Goal: Information Seeking & Learning: Learn about a topic

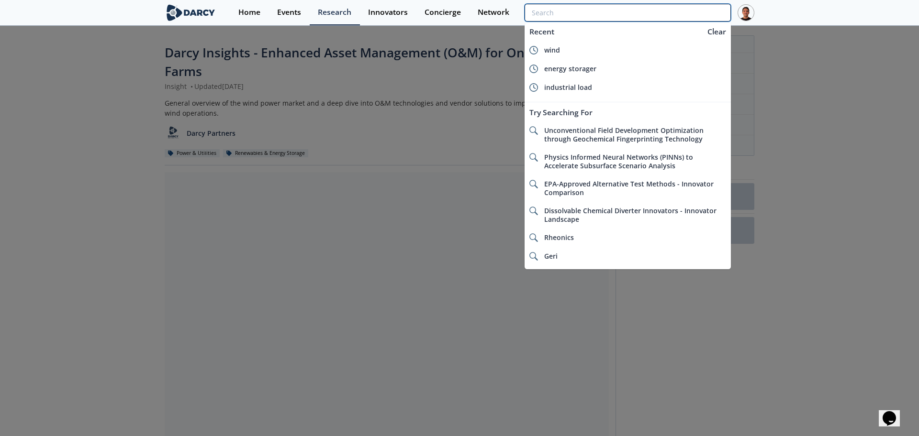
click at [671, 13] on input "search" at bounding box center [628, 13] width 206 height 18
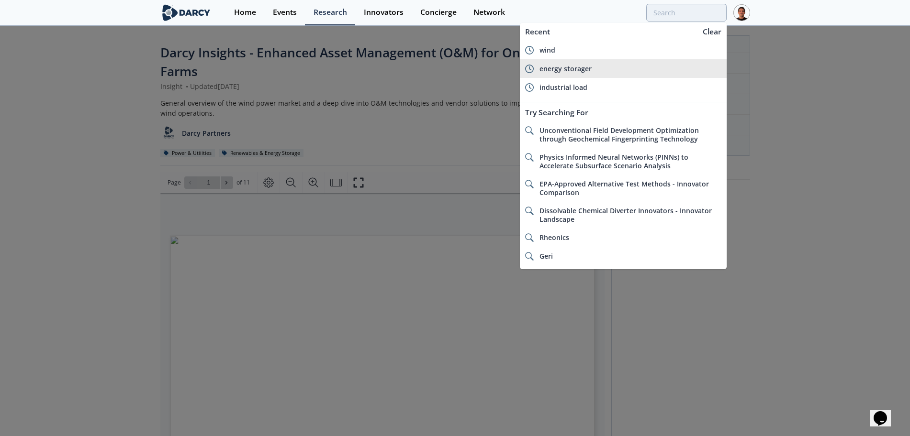
click at [610, 66] on div "energy storager" at bounding box center [630, 69] width 182 height 9
type input "energy storager"
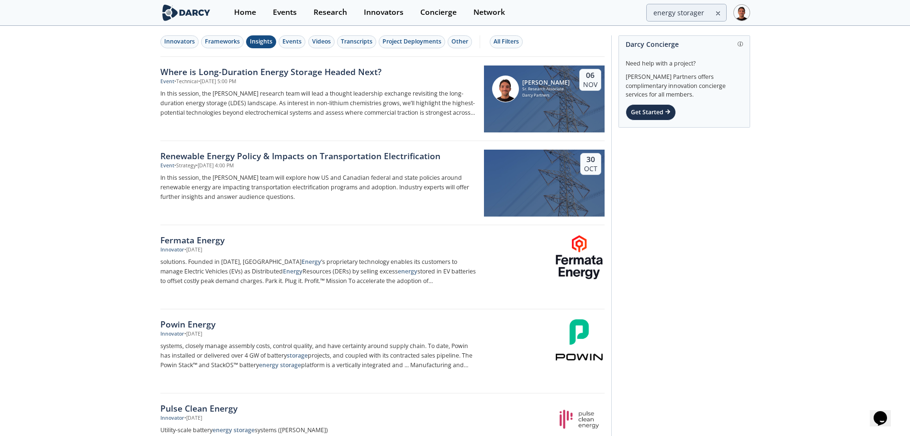
click at [261, 45] on div "Insights" at bounding box center [261, 41] width 22 height 9
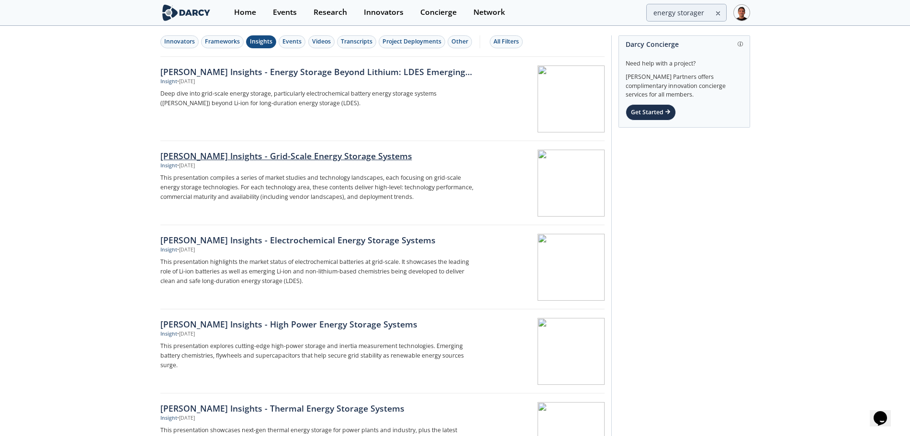
click at [328, 156] on div "[PERSON_NAME] Insights - Grid-Scale Energy Storage Systems" at bounding box center [318, 156] width 317 height 12
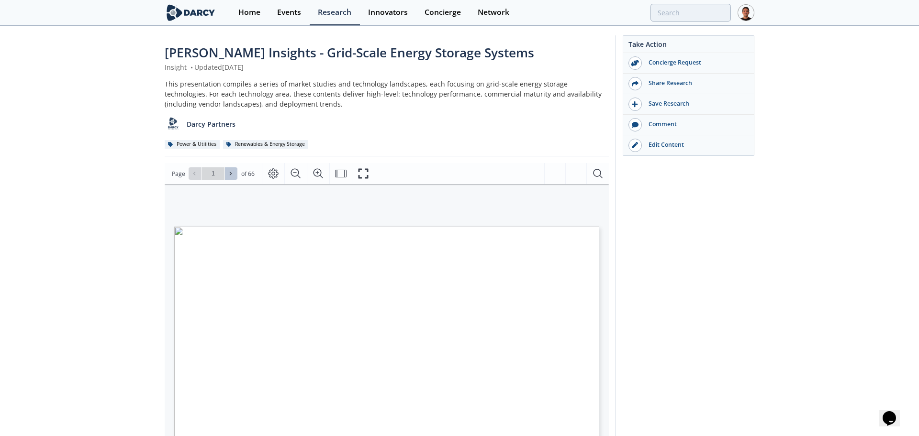
click at [230, 170] on button at bounding box center [231, 174] width 12 height 12
type input "2"
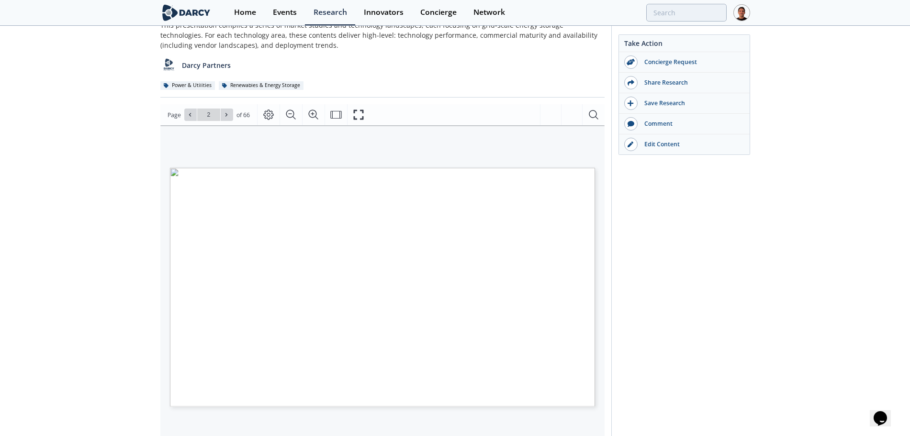
scroll to position [60, 0]
click at [235, 113] on button at bounding box center [231, 113] width 12 height 12
type input "3"
click at [234, 114] on button at bounding box center [231, 113] width 12 height 12
type input "5"
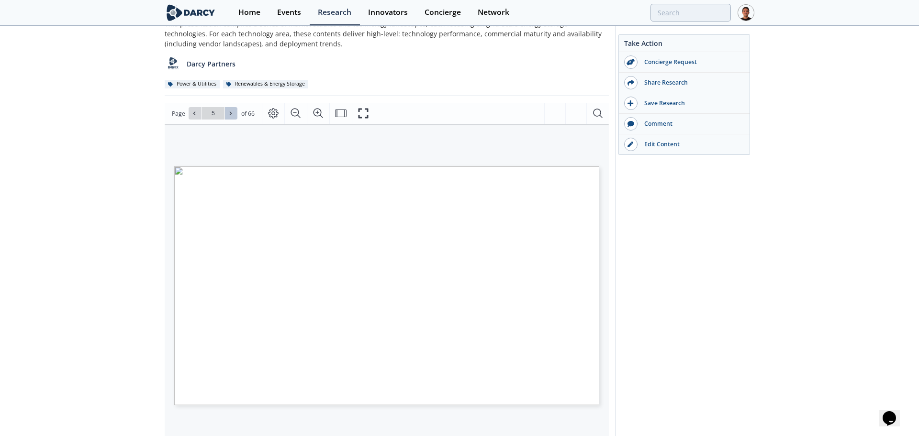
click at [234, 114] on button at bounding box center [231, 113] width 12 height 12
type input "6"
click at [234, 114] on button at bounding box center [231, 113] width 12 height 12
type input "7"
click at [234, 114] on button at bounding box center [231, 113] width 12 height 12
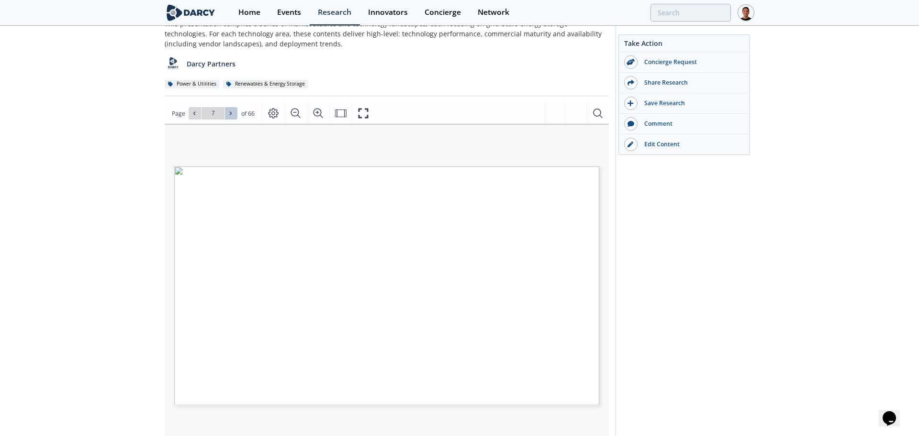
type input "8"
click at [234, 114] on button at bounding box center [231, 113] width 12 height 12
type input "9"
click at [234, 114] on button at bounding box center [231, 113] width 12 height 12
type input "10"
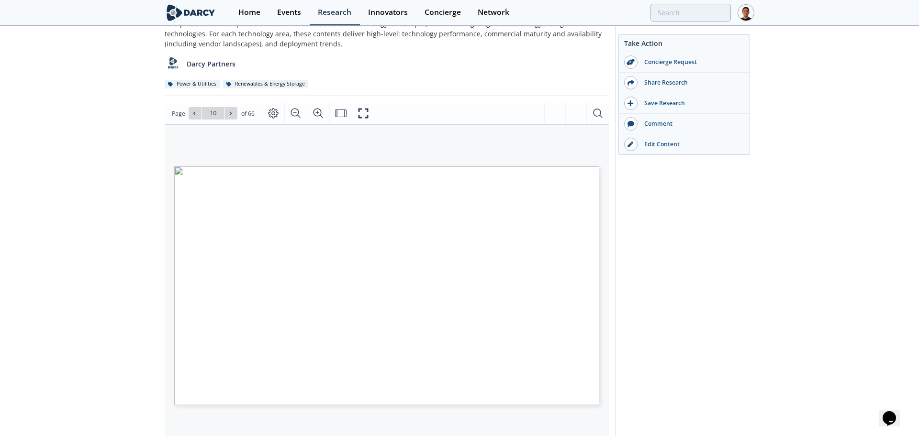
click at [234, 114] on button at bounding box center [231, 113] width 12 height 12
type input "11"
click at [234, 114] on button at bounding box center [231, 113] width 12 height 12
type input "12"
click at [234, 114] on button at bounding box center [231, 113] width 12 height 12
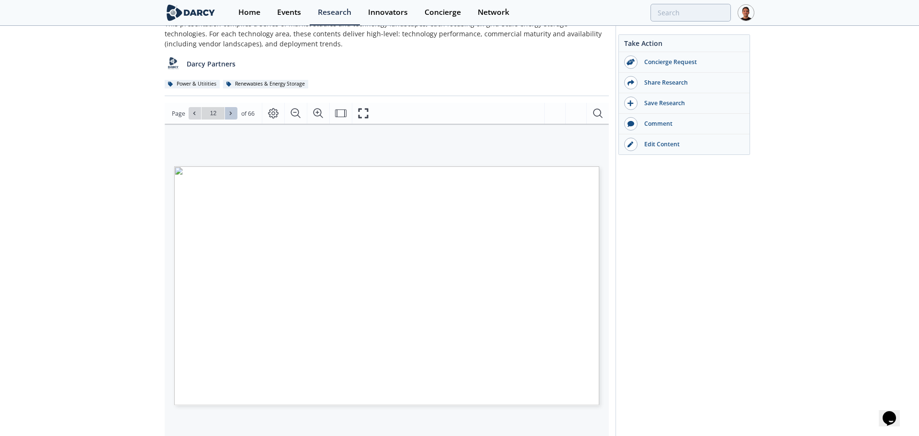
type input "13"
click at [234, 114] on button at bounding box center [231, 113] width 12 height 12
type input "14"
click at [234, 114] on button at bounding box center [231, 113] width 12 height 12
type input "15"
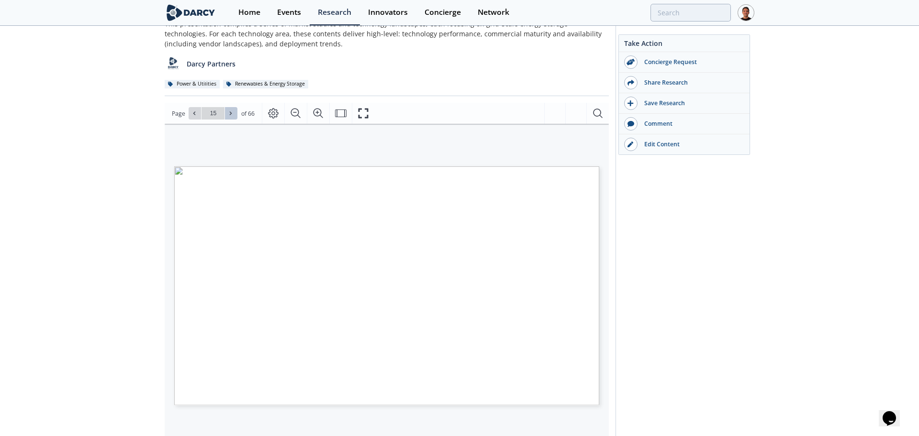
click at [234, 114] on button at bounding box center [231, 113] width 12 height 12
type input "16"
click at [234, 114] on button at bounding box center [231, 113] width 12 height 12
type input "17"
click at [234, 114] on button at bounding box center [231, 113] width 12 height 12
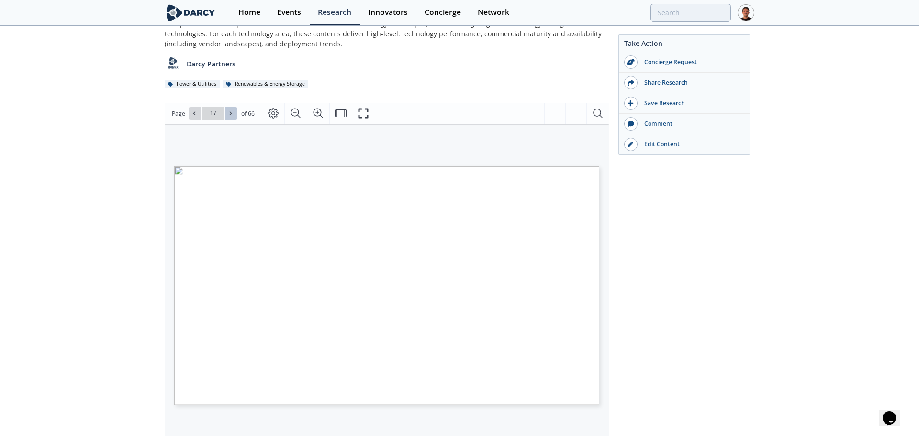
type input "18"
click at [234, 114] on button at bounding box center [231, 113] width 12 height 12
type input "19"
click at [234, 114] on button at bounding box center [231, 113] width 12 height 12
type input "20"
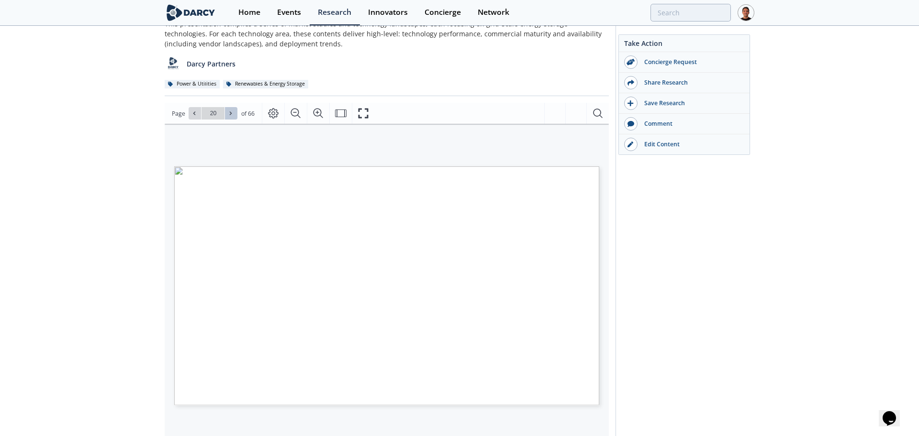
click at [234, 114] on button at bounding box center [231, 113] width 12 height 12
type input "21"
click at [234, 114] on button at bounding box center [231, 113] width 12 height 12
type input "22"
click at [234, 114] on button at bounding box center [231, 113] width 12 height 12
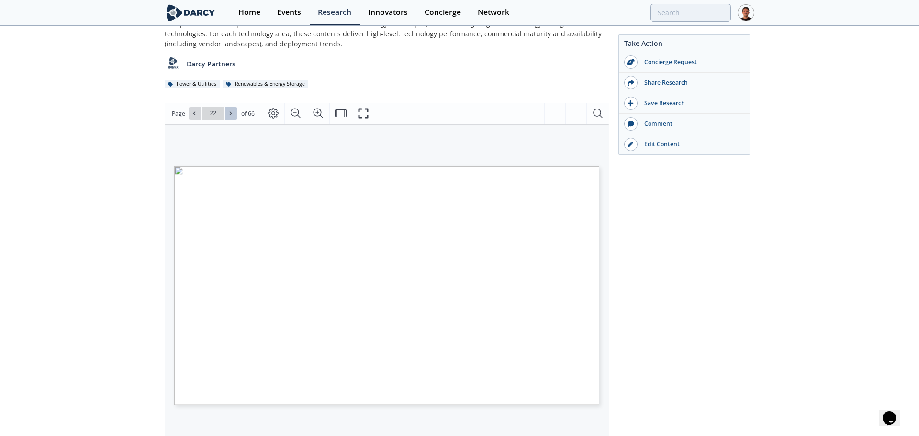
type input "23"
click at [234, 114] on button at bounding box center [231, 113] width 12 height 12
type input "24"
click at [234, 114] on button at bounding box center [231, 113] width 12 height 12
type input "25"
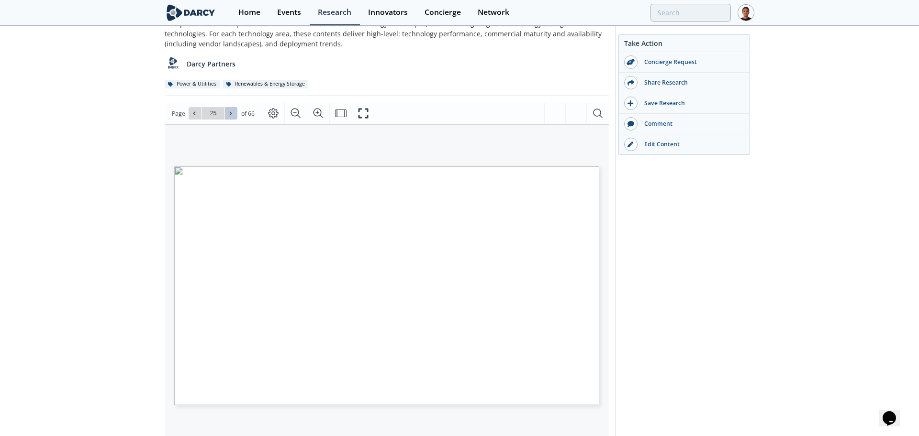
click at [234, 114] on button at bounding box center [231, 113] width 12 height 12
type input "26"
click at [234, 114] on button at bounding box center [231, 113] width 12 height 12
type input "27"
click at [234, 114] on button at bounding box center [231, 113] width 12 height 12
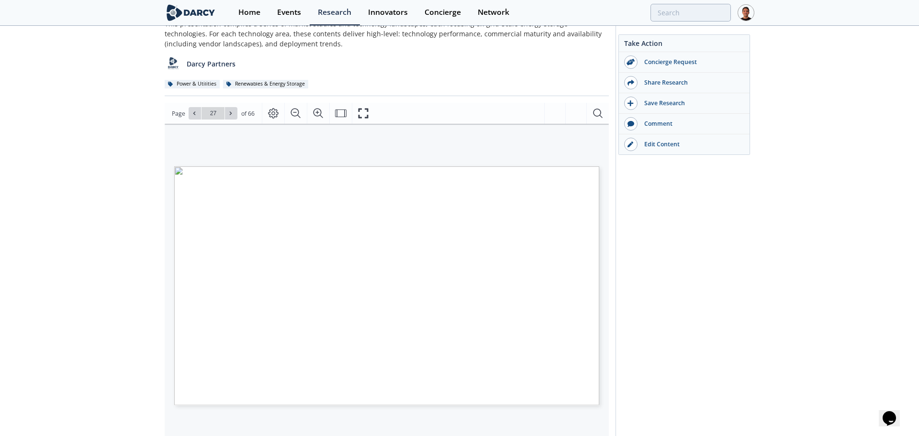
type input "28"
click at [234, 114] on button at bounding box center [231, 113] width 12 height 12
type input "29"
click at [234, 114] on button at bounding box center [231, 113] width 12 height 12
type input "30"
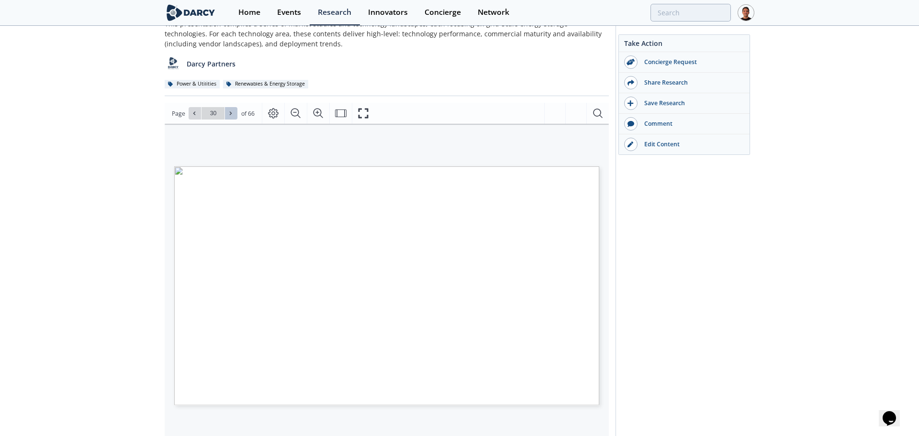
click at [234, 114] on button at bounding box center [231, 113] width 12 height 12
type input "33"
click at [234, 114] on button at bounding box center [231, 113] width 12 height 12
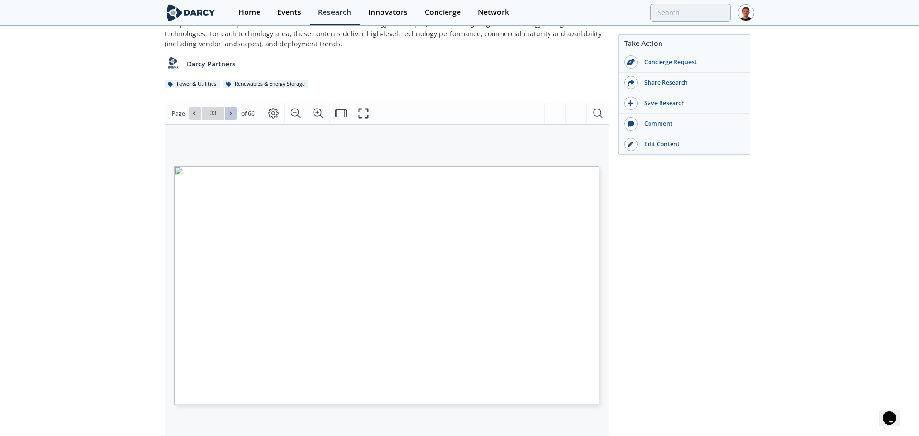
type input "34"
click at [234, 114] on button at bounding box center [231, 113] width 12 height 12
type input "35"
click at [234, 114] on button at bounding box center [231, 113] width 12 height 12
type input "36"
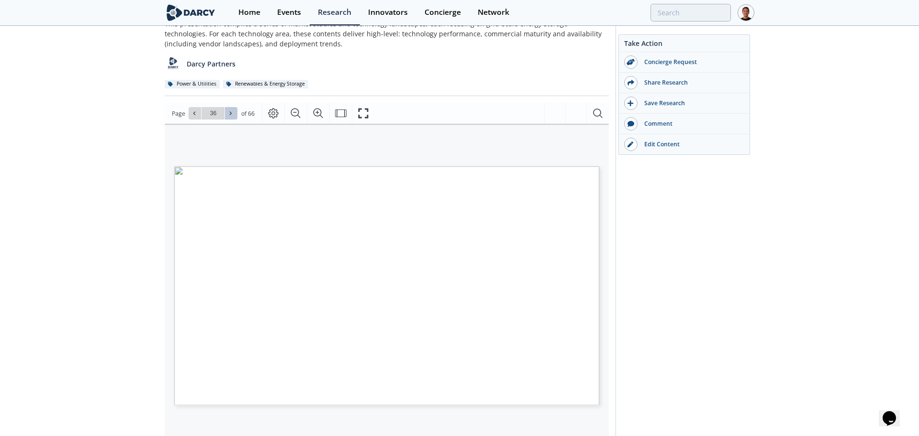
click at [234, 114] on button at bounding box center [231, 113] width 12 height 12
type input "37"
click at [234, 114] on button at bounding box center [231, 113] width 12 height 12
type input "38"
click at [234, 114] on button at bounding box center [231, 113] width 12 height 12
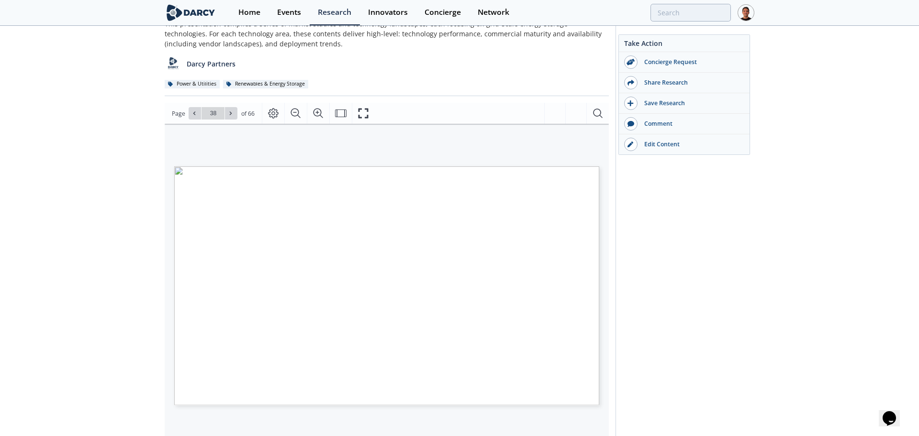
type input "39"
click at [234, 114] on button at bounding box center [231, 113] width 12 height 12
type input "40"
click at [234, 114] on button at bounding box center [231, 113] width 12 height 12
type input "41"
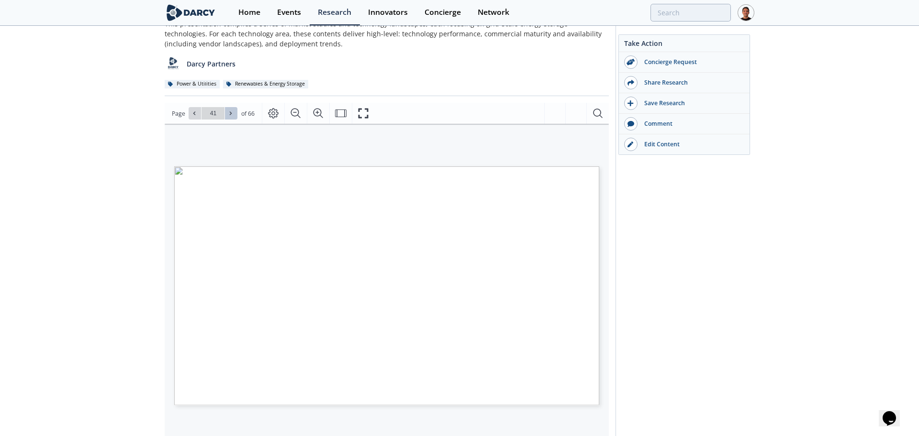
click at [234, 114] on button at bounding box center [231, 113] width 12 height 12
type input "42"
click at [234, 114] on button at bounding box center [231, 113] width 12 height 12
type input "43"
click at [234, 114] on button at bounding box center [231, 113] width 12 height 12
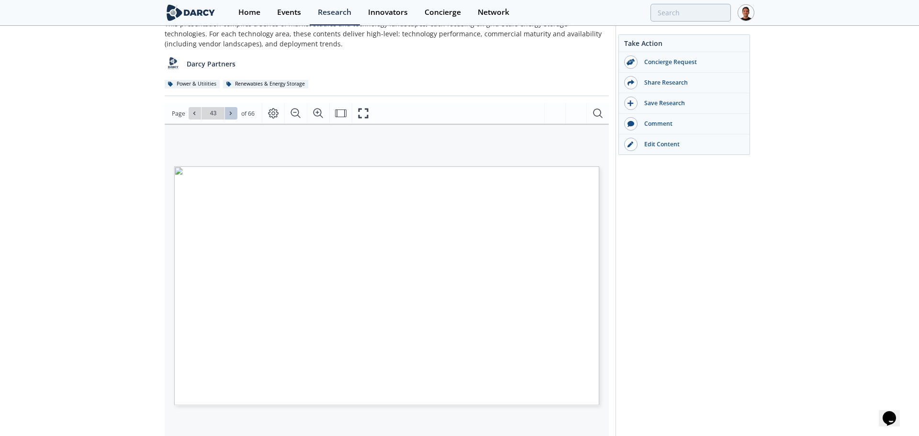
type input "44"
click at [234, 114] on button at bounding box center [231, 113] width 12 height 12
type input "45"
click at [234, 114] on button at bounding box center [231, 113] width 12 height 12
type input "46"
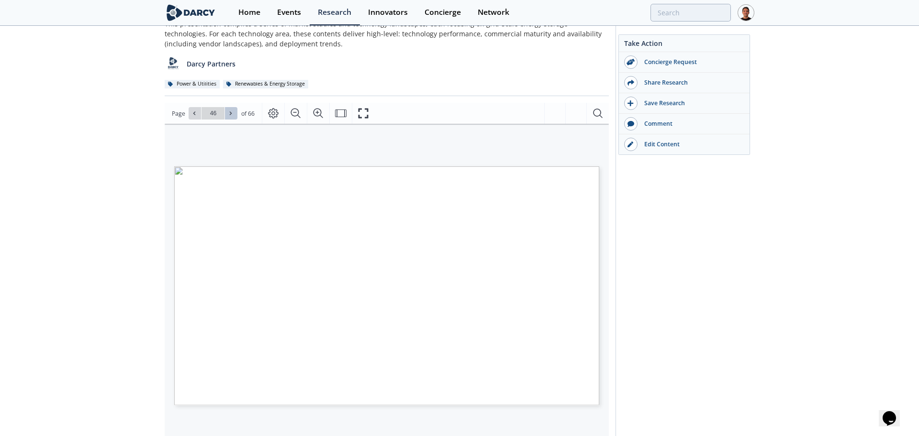
click at [234, 114] on button at bounding box center [231, 113] width 12 height 12
type input "47"
click at [234, 114] on button at bounding box center [231, 113] width 12 height 12
type input "48"
click at [234, 114] on button at bounding box center [231, 113] width 12 height 12
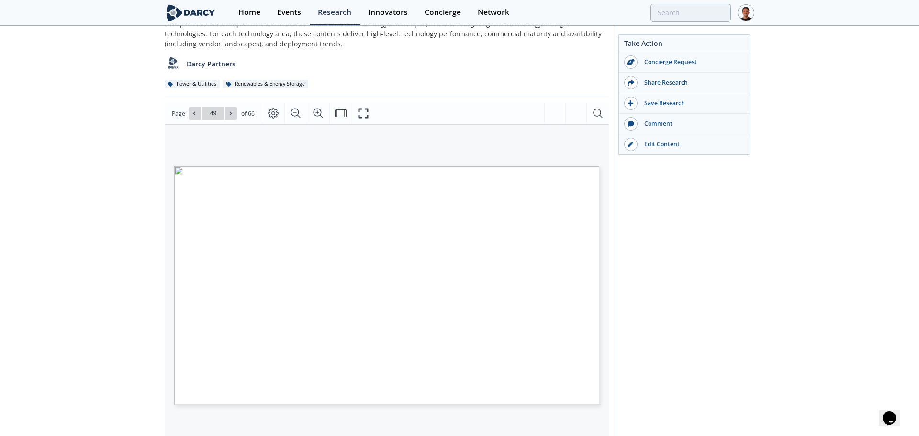
click at [234, 114] on button at bounding box center [231, 113] width 12 height 12
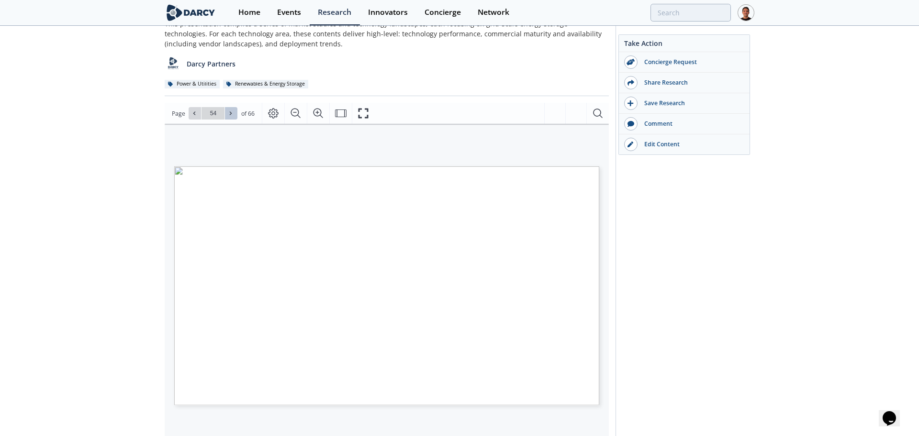
click at [234, 114] on button at bounding box center [231, 113] width 12 height 12
type input "55"
click at [234, 114] on button at bounding box center [231, 113] width 12 height 12
type input "56"
click at [234, 114] on button at bounding box center [231, 113] width 12 height 12
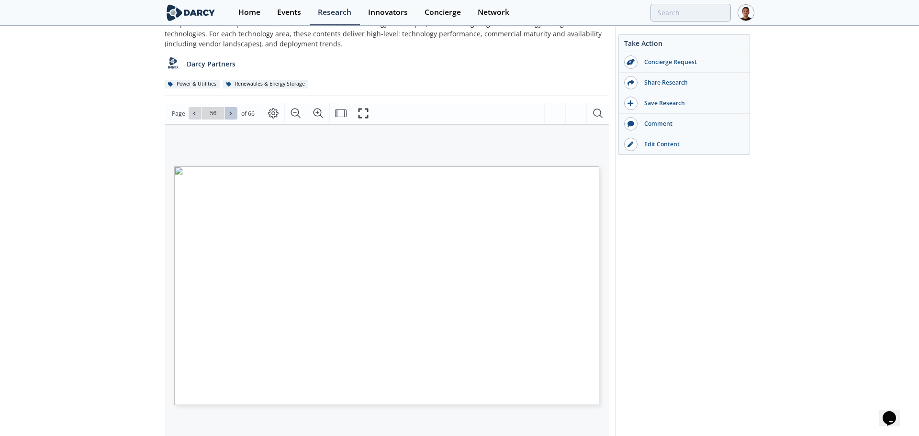
type input "57"
click at [234, 114] on button at bounding box center [231, 113] width 12 height 12
type input "58"
click at [234, 114] on button at bounding box center [231, 113] width 12 height 12
type input "59"
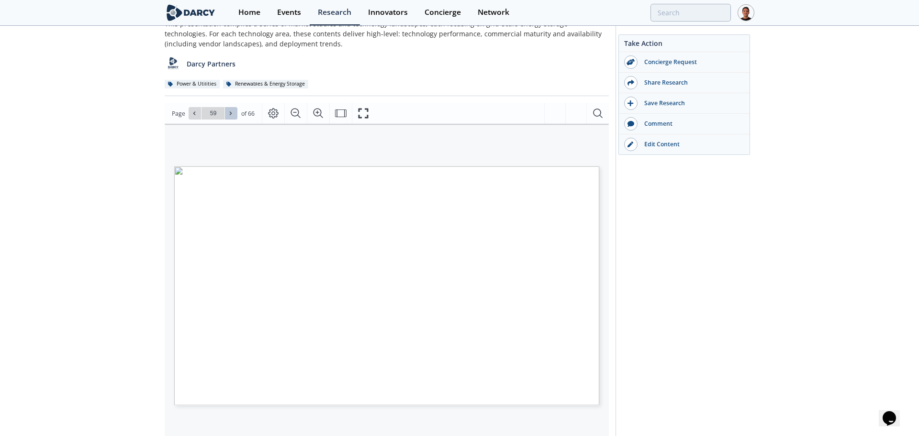
click at [234, 114] on button at bounding box center [231, 113] width 12 height 12
type input "60"
click at [234, 114] on button at bounding box center [231, 113] width 12 height 12
type input "61"
click at [234, 114] on button at bounding box center [231, 113] width 12 height 12
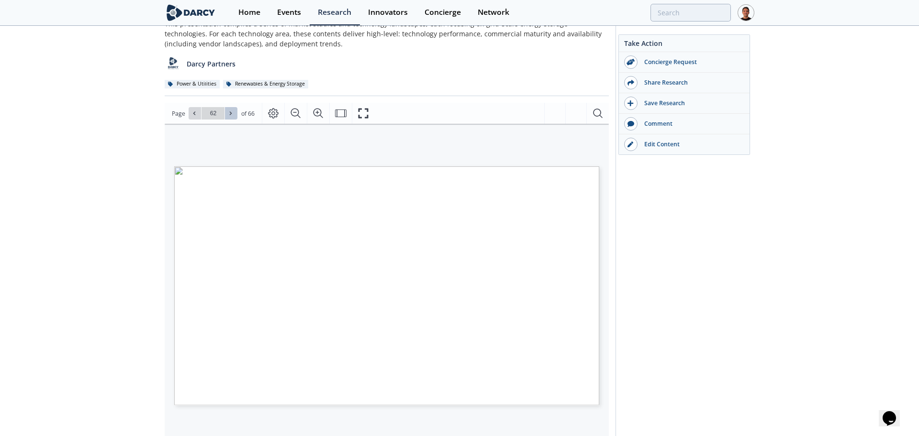
click at [234, 114] on button at bounding box center [231, 113] width 12 height 12
click at [234, 114] on div "Go to Page 66" at bounding box center [213, 113] width 49 height 12
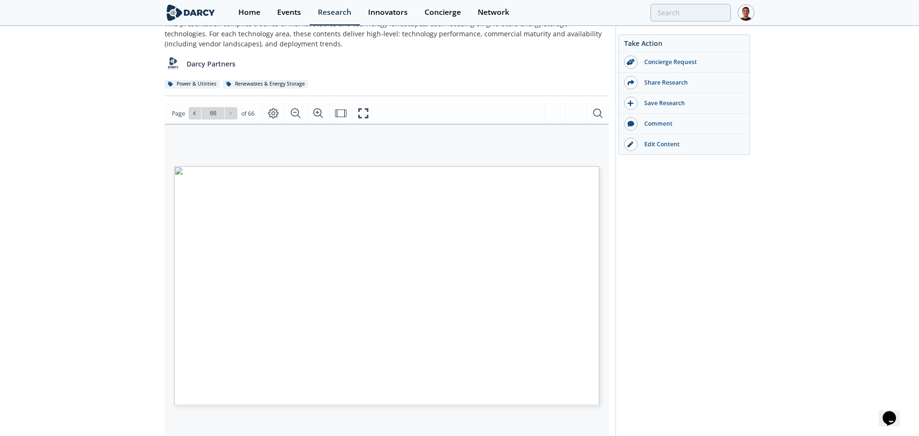
click at [211, 112] on input "66" at bounding box center [212, 113] width 23 height 12
click at [228, 113] on icon at bounding box center [231, 114] width 6 height 6
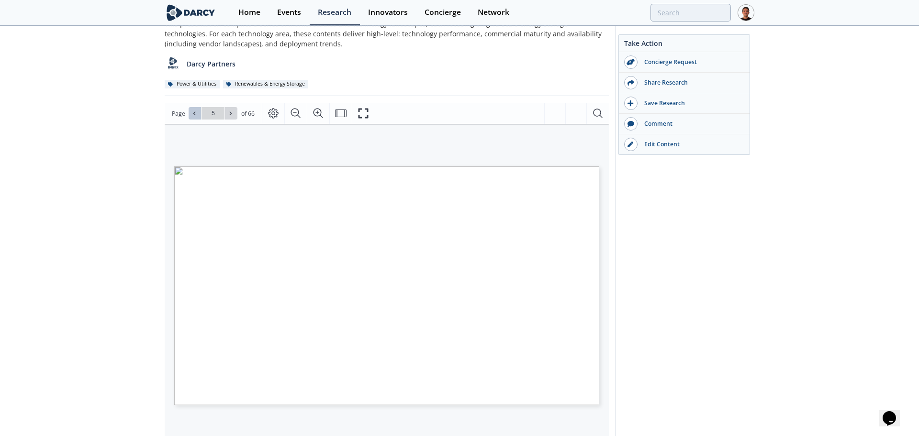
click at [191, 115] on icon at bounding box center [194, 114] width 6 height 6
click at [214, 109] on input "2" at bounding box center [212, 113] width 23 height 12
click at [228, 109] on button at bounding box center [231, 113] width 12 height 12
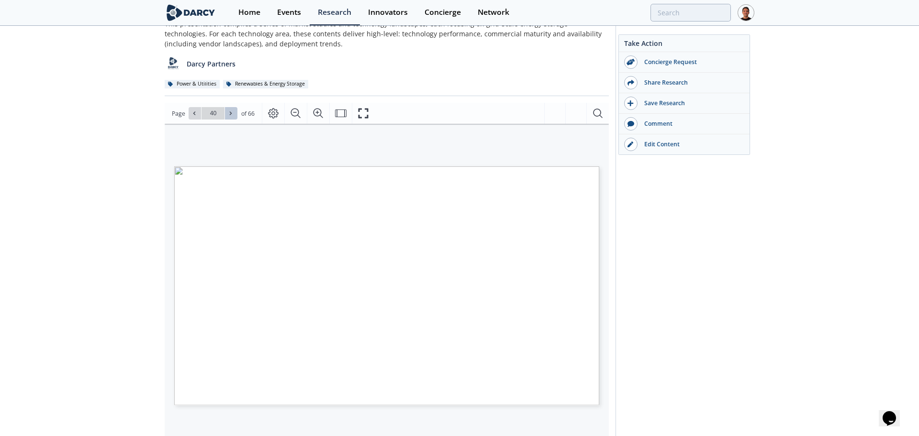
click at [228, 109] on button at bounding box center [231, 113] width 12 height 12
click at [195, 117] on span at bounding box center [194, 113] width 7 height 7
type input "40"
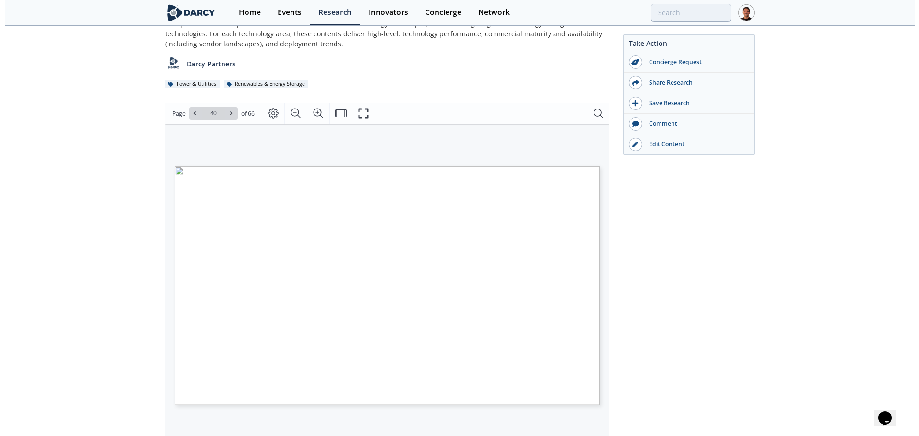
scroll to position [60, 0]
click at [359, 116] on icon "Fullscreen" at bounding box center [363, 113] width 11 height 11
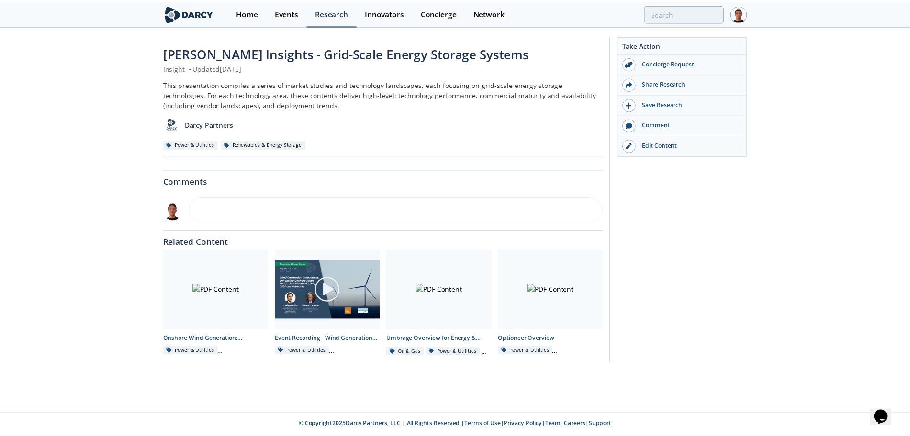
scroll to position [0, 0]
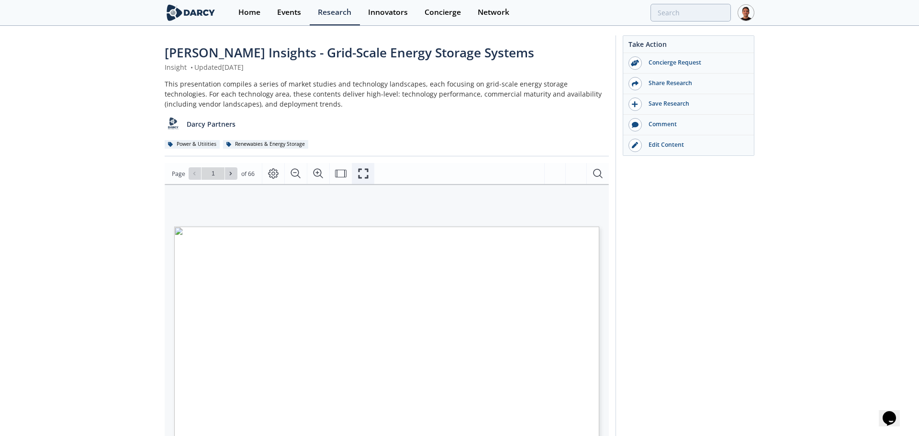
click at [368, 168] on button "Fullscreen" at bounding box center [363, 173] width 22 height 21
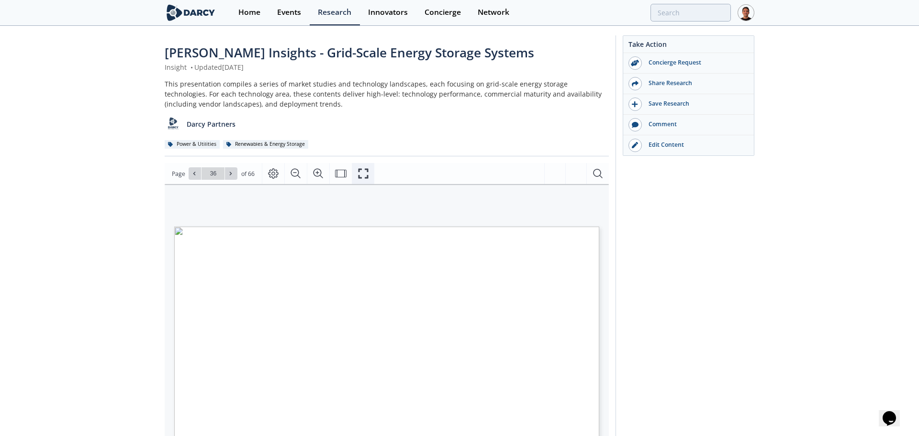
click at [362, 173] on icon "Fullscreen" at bounding box center [363, 173] width 11 height 11
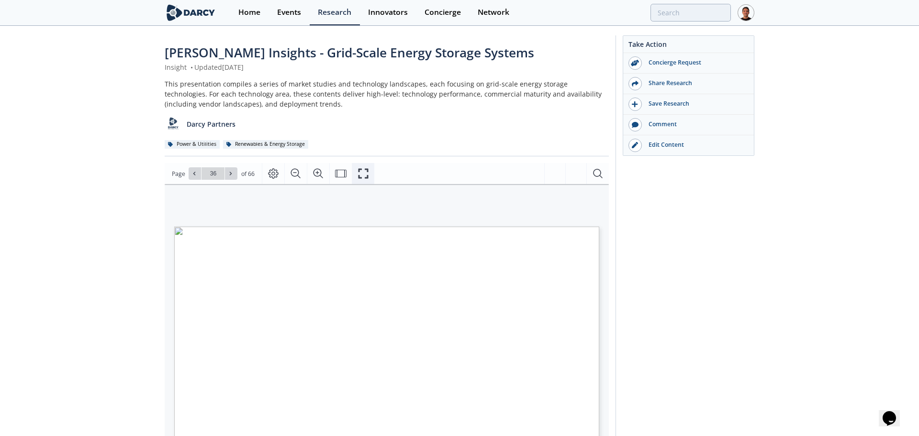
click at [362, 170] on icon "Fullscreen" at bounding box center [363, 173] width 11 height 11
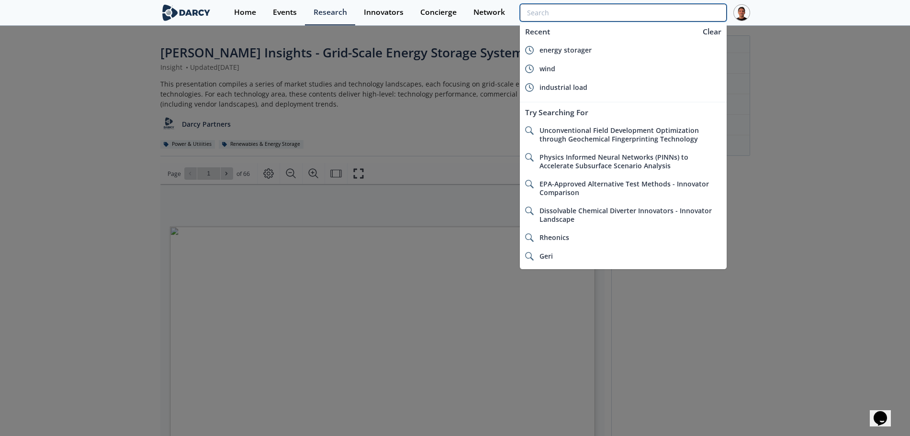
click at [649, 21] on input "search" at bounding box center [623, 13] width 206 height 18
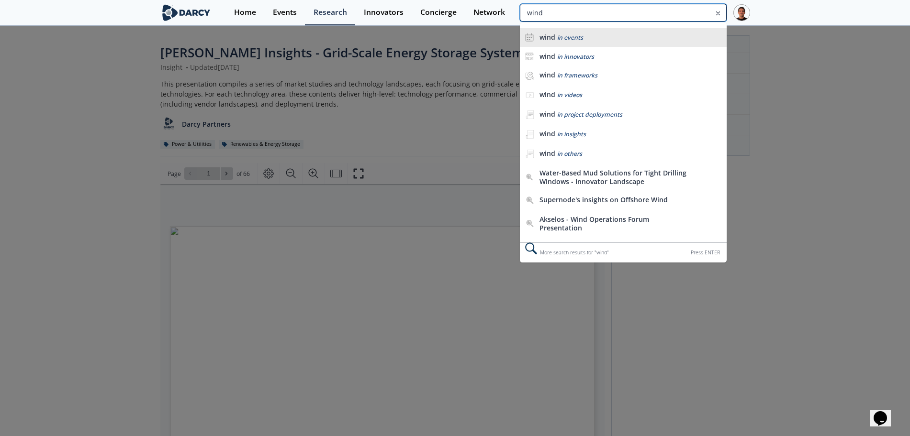
type input "wind"
click at [595, 36] on div "wind in events" at bounding box center [630, 37] width 182 height 9
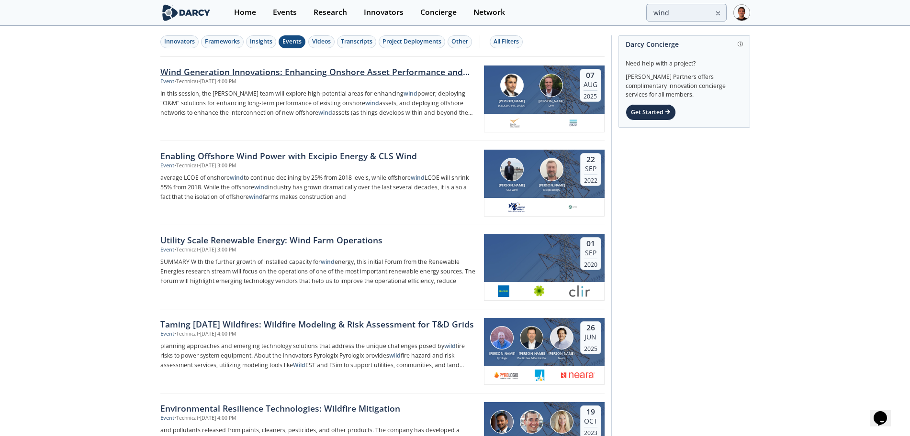
click at [337, 67] on div "Wind Generation Innovations: Enhancing Onshore Asset Performance and Enabling O…" at bounding box center [318, 72] width 317 height 12
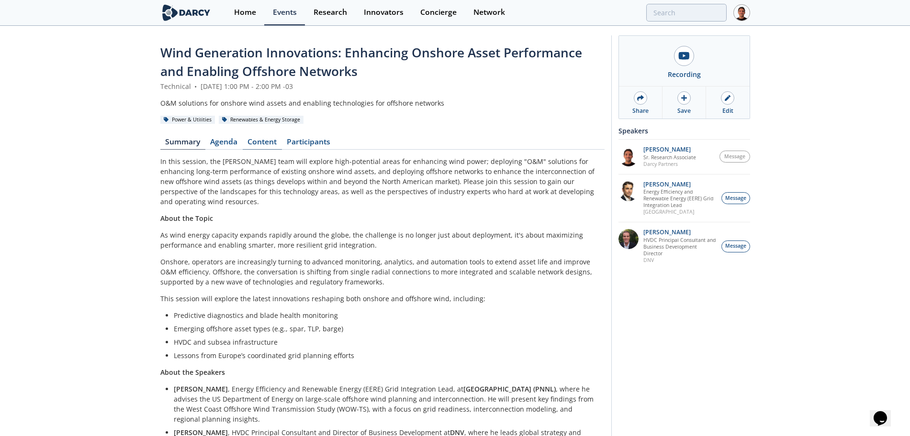
click at [260, 145] on link "Content" at bounding box center [262, 143] width 39 height 11
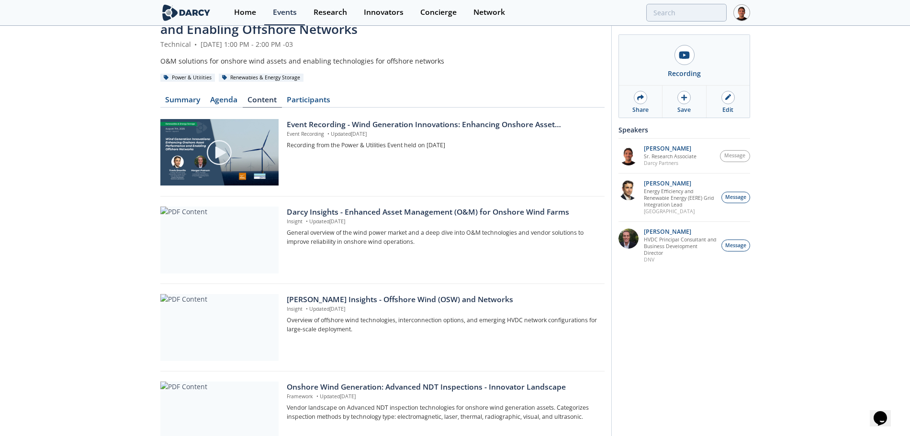
scroll to position [60, 0]
